Goal: Task Accomplishment & Management: Use online tool/utility

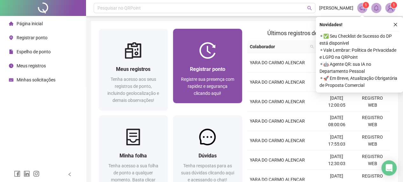
click at [199, 63] on div "Registrar ponto Registre sua presença com rapidez e segurança clicando aqui!" at bounding box center [207, 81] width 69 height 44
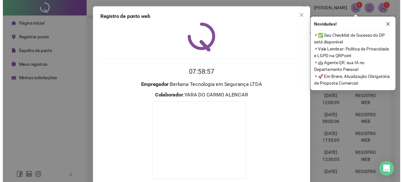
scroll to position [41, 0]
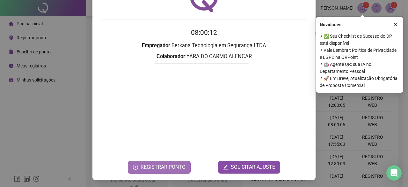
click at [161, 165] on span "REGISTRAR PONTO" at bounding box center [163, 167] width 45 height 8
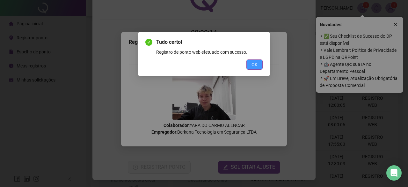
click at [251, 65] on button "OK" at bounding box center [254, 64] width 16 height 10
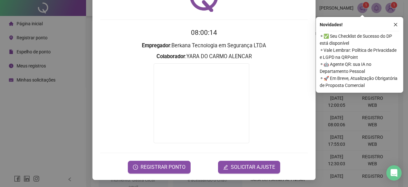
click at [346, 111] on div "Registro de ponto web 08:00:14 Empregador : Berkana Tecnologia em Segurança LTD…" at bounding box center [204, 93] width 408 height 187
